Goal: Find specific page/section: Find specific page/section

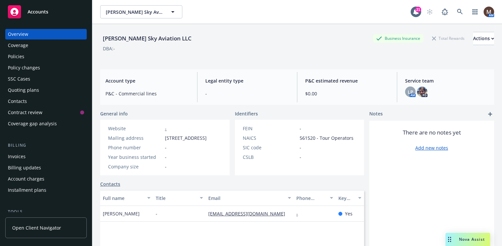
click at [21, 55] on div "Policies" at bounding box center [16, 56] width 16 height 11
